Goal: Task Accomplishment & Management: Manage account settings

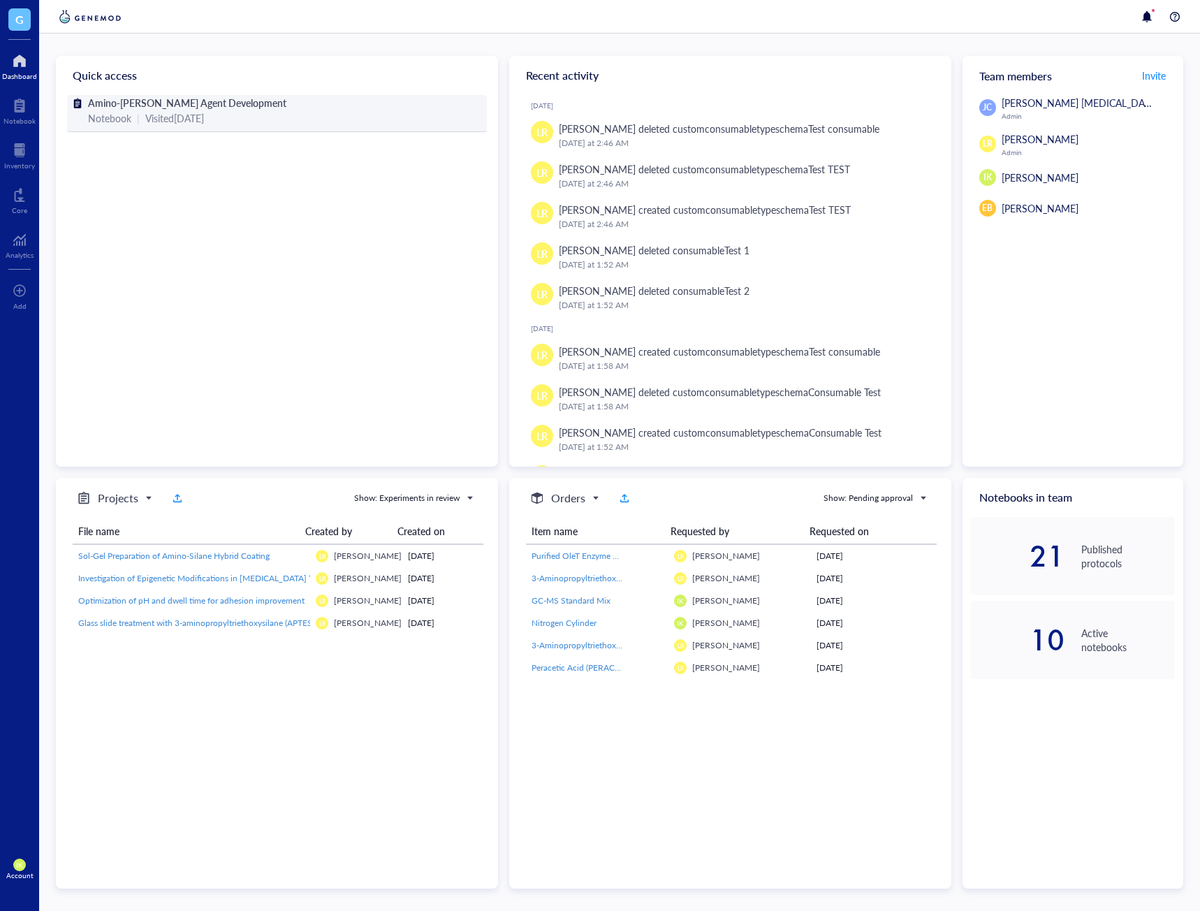
click at [178, 115] on div "Visited [DATE]" at bounding box center [174, 117] width 59 height 15
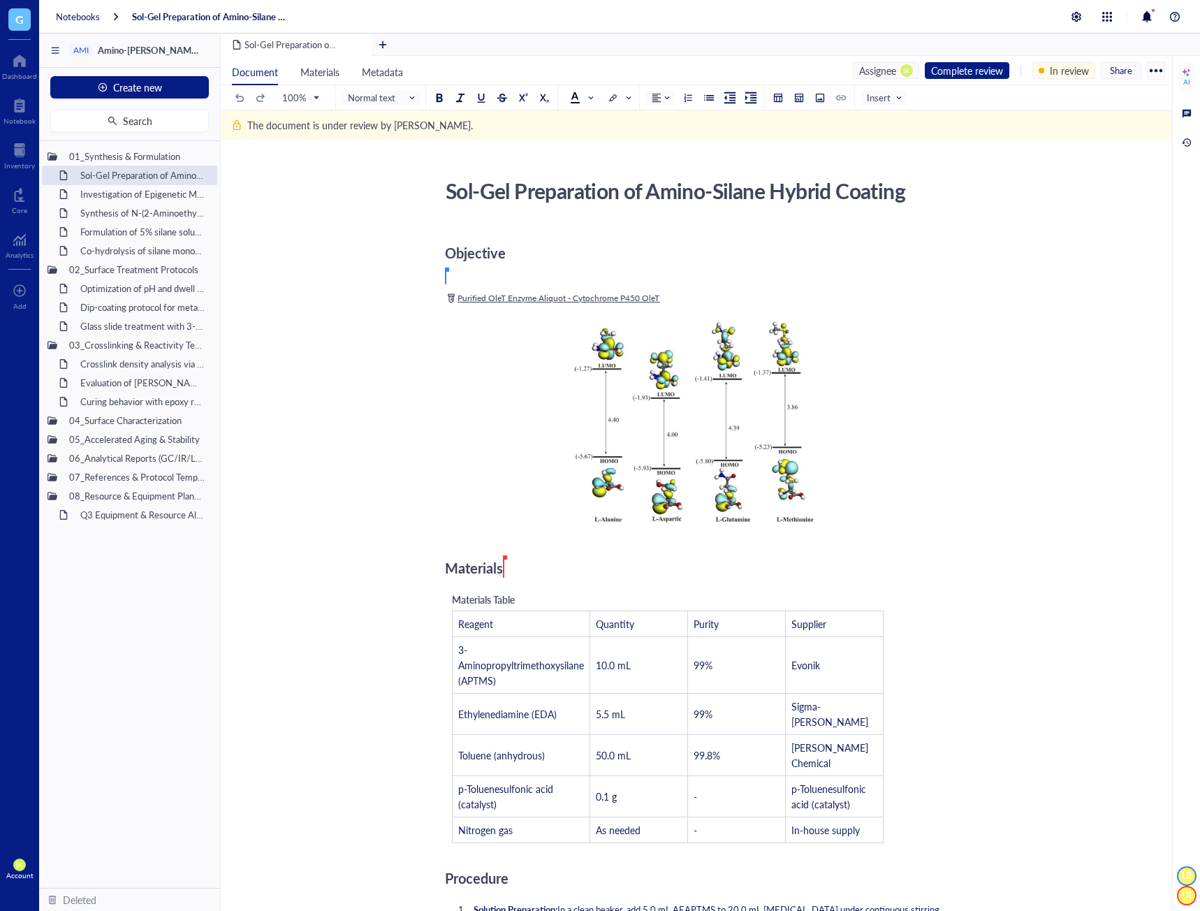
click at [628, 207] on div "Sol-Gel Preparation of Amino-Silane Hybrid Coating" at bounding box center [687, 190] width 497 height 35
drag, startPoint x: 677, startPoint y: 191, endPoint x: 690, endPoint y: 189, distance: 13.3
click at [690, 189] on textarea "Sol-Gel Preparation of Amino-Silane Hybrid Coating" at bounding box center [688, 191] width 496 height 34
type textarea "Sol-Gel Preparation oo-Silane Hybrid Coating"
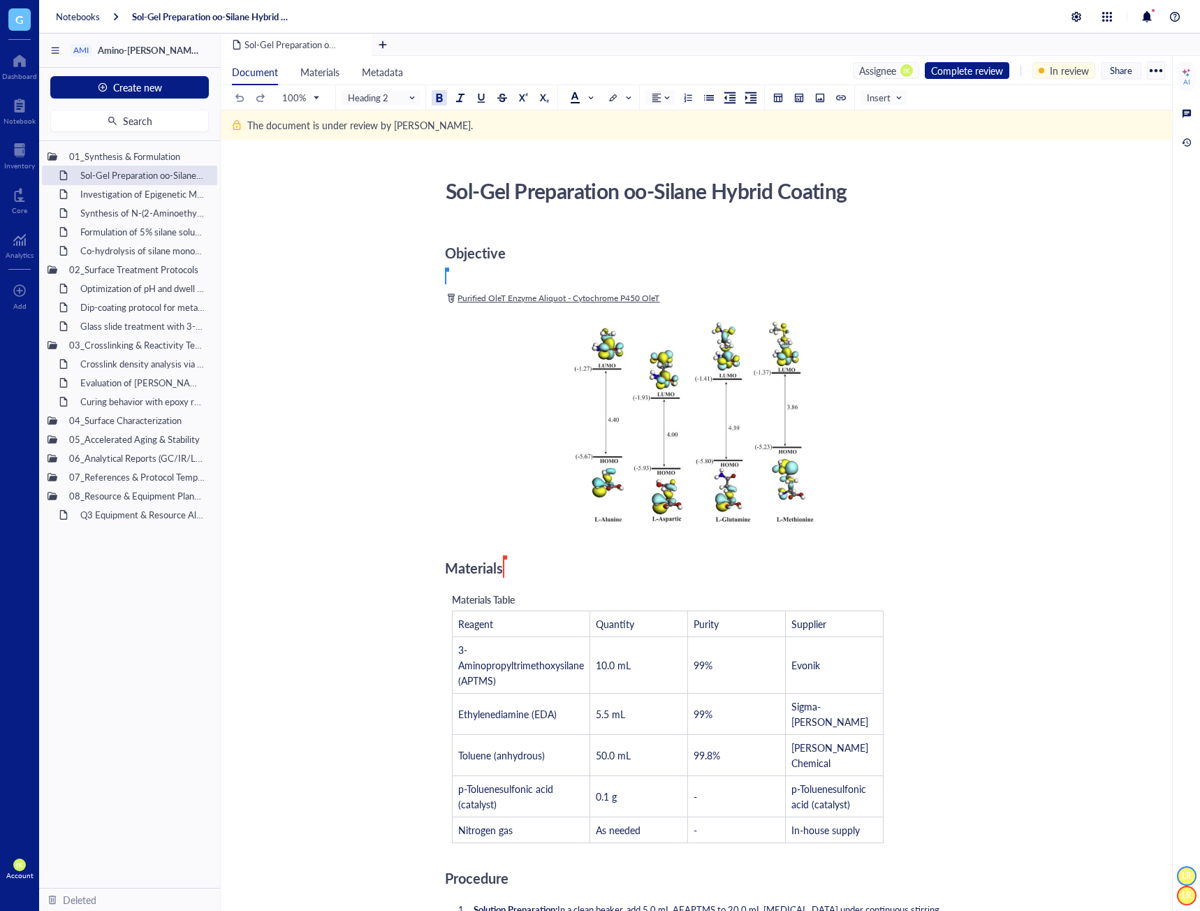
click at [756, 191] on div "Sol-Gel Preparation oo-Silane Hybrid Coating" at bounding box center [687, 190] width 497 height 35
click at [614, 196] on textarea "Sol-Gel Preparation oo-Silane Hybrid Coating" at bounding box center [688, 191] width 496 height 34
click at [655, 199] on textarea "Sol-Gel Preparation oo-Silane Hybrid Coating" at bounding box center [688, 191] width 496 height 34
click at [633, 190] on textarea "Sol-Gel Preparation oo-Silane Hybrid Coating" at bounding box center [688, 191] width 496 height 34
